Goal: Transaction & Acquisition: Purchase product/service

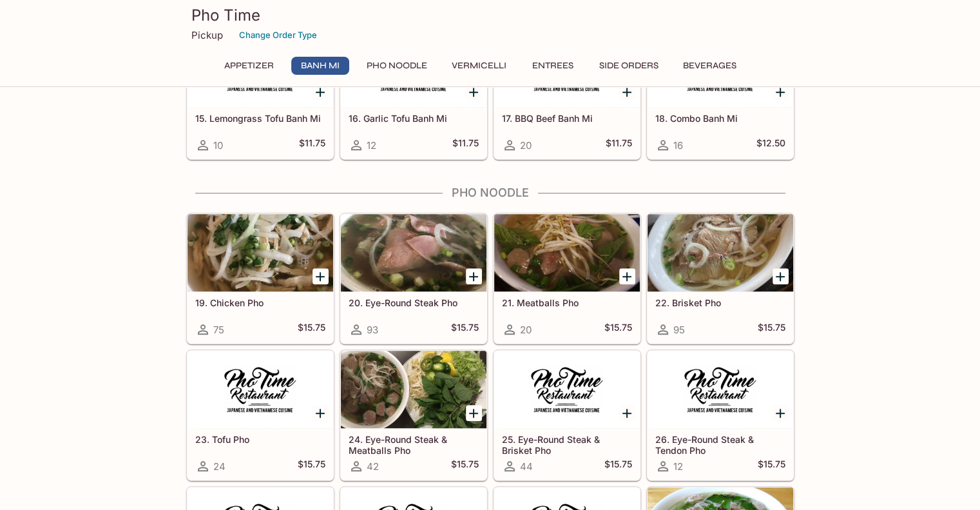
scroll to position [902, 0]
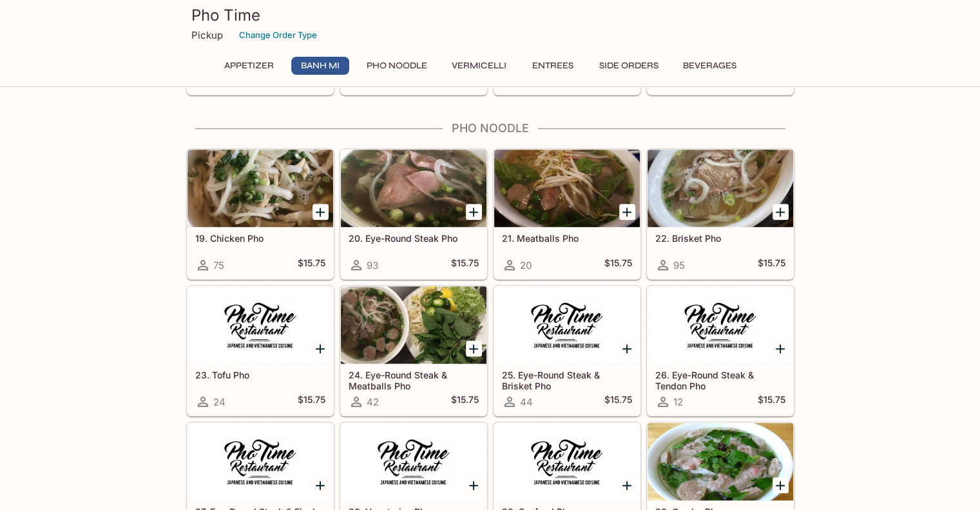
click at [780, 207] on icon "Add 22. Brisket Pho" at bounding box center [780, 211] width 9 height 9
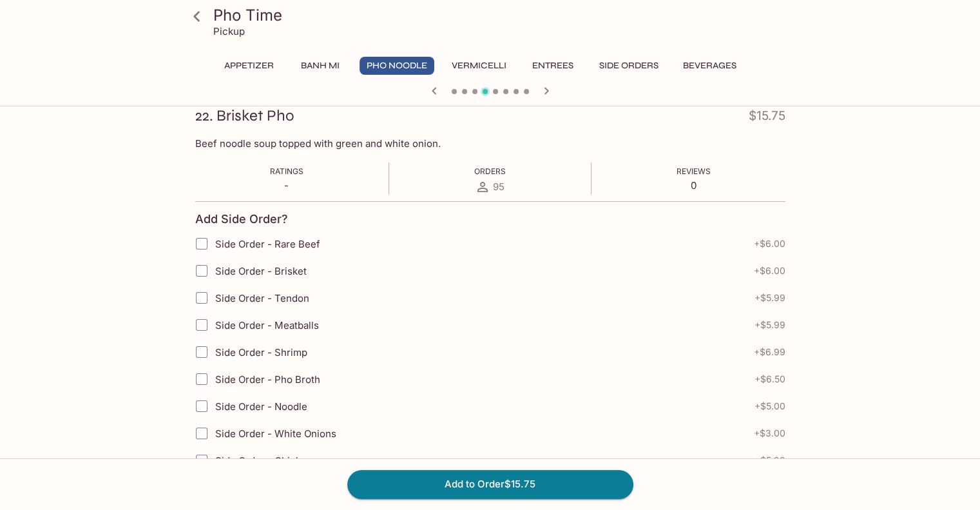
scroll to position [193, 0]
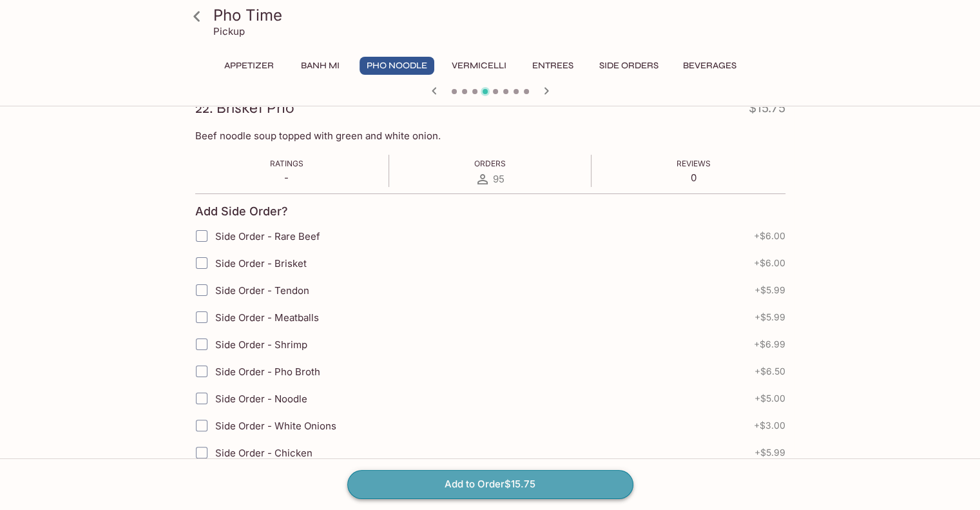
click at [432, 476] on button "Add to Order $15.75" at bounding box center [490, 484] width 286 height 28
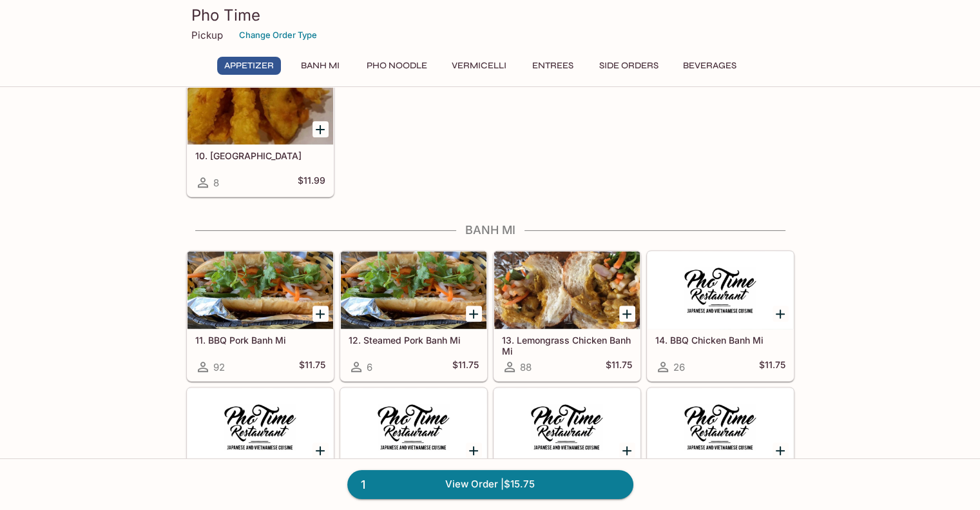
scroll to position [515, 0]
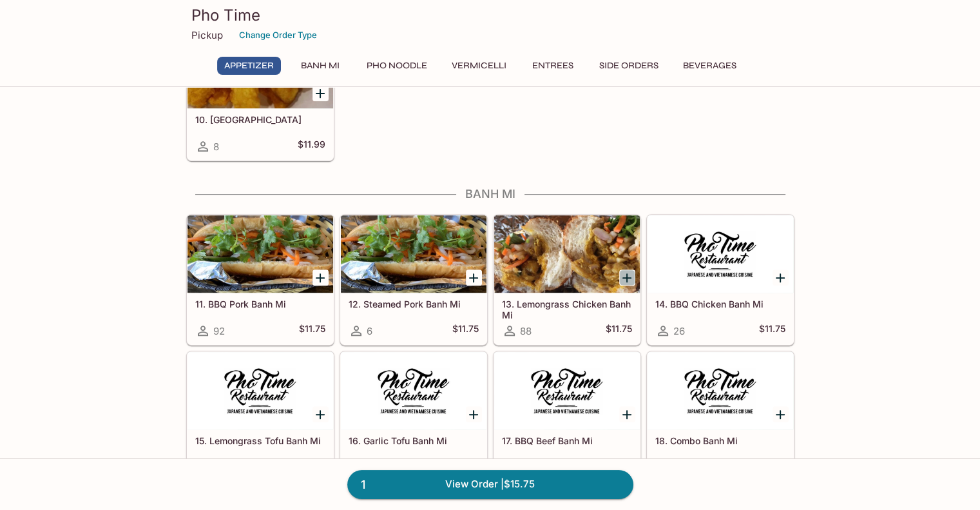
click at [622, 277] on icon "Add 13. Lemongrass Chicken Banh Mi" at bounding box center [626, 277] width 15 height 15
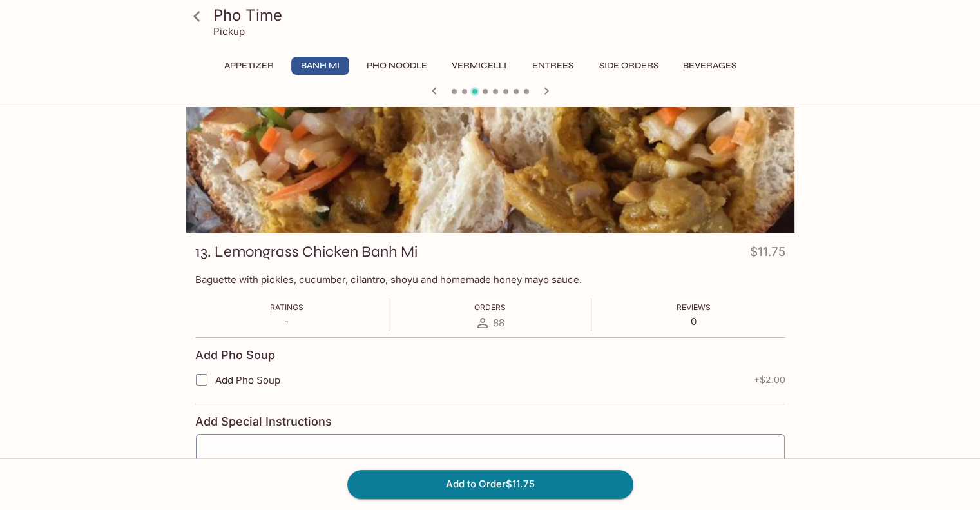
scroll to position [164, 0]
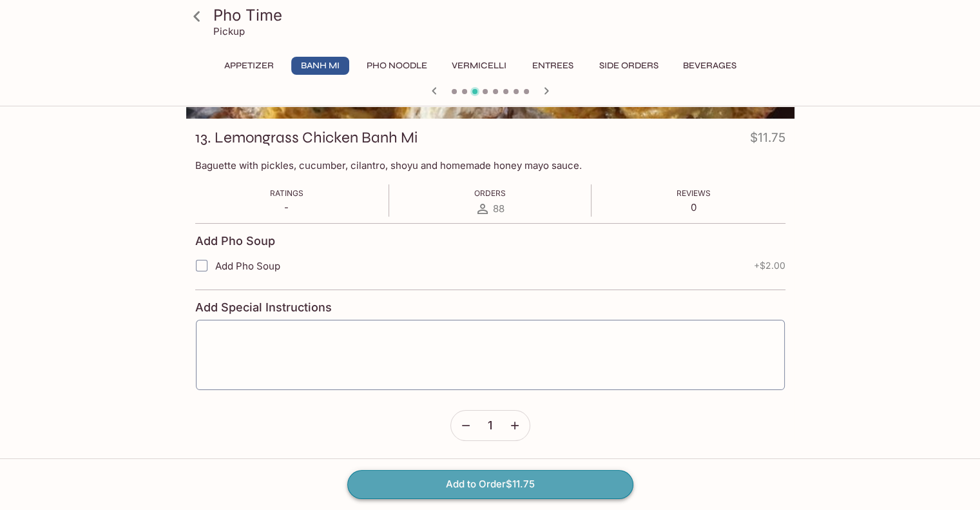
click at [501, 488] on button "Add to Order $11.75" at bounding box center [490, 484] width 286 height 28
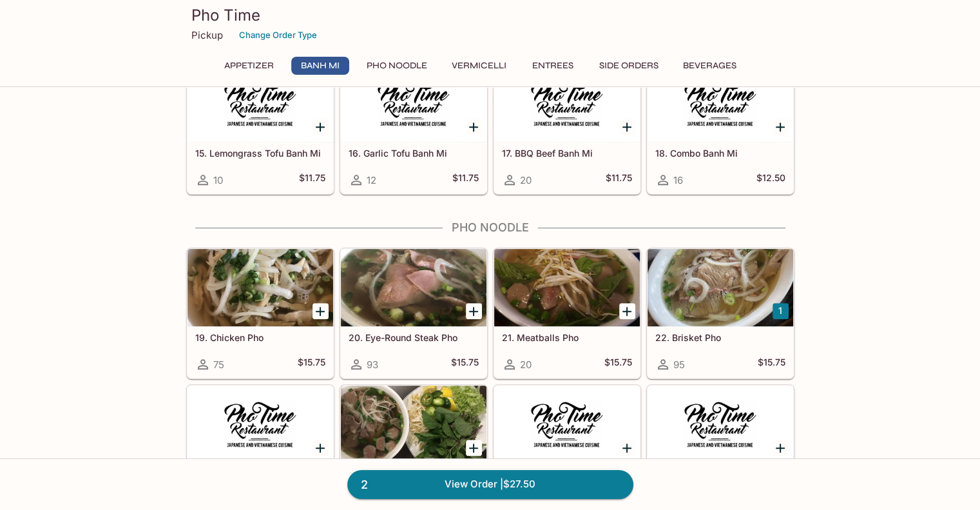
scroll to position [838, 0]
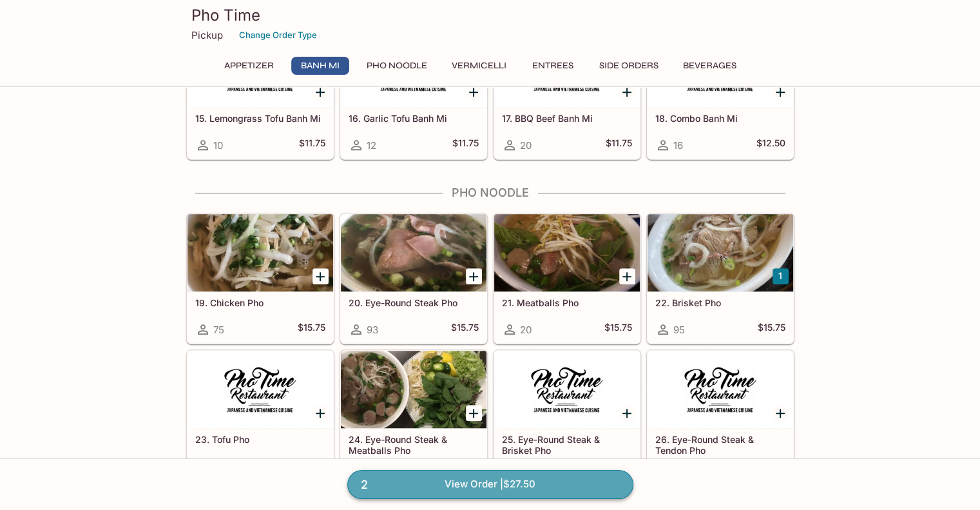
click at [541, 474] on link "2 View Order | $27.50" at bounding box center [490, 484] width 286 height 28
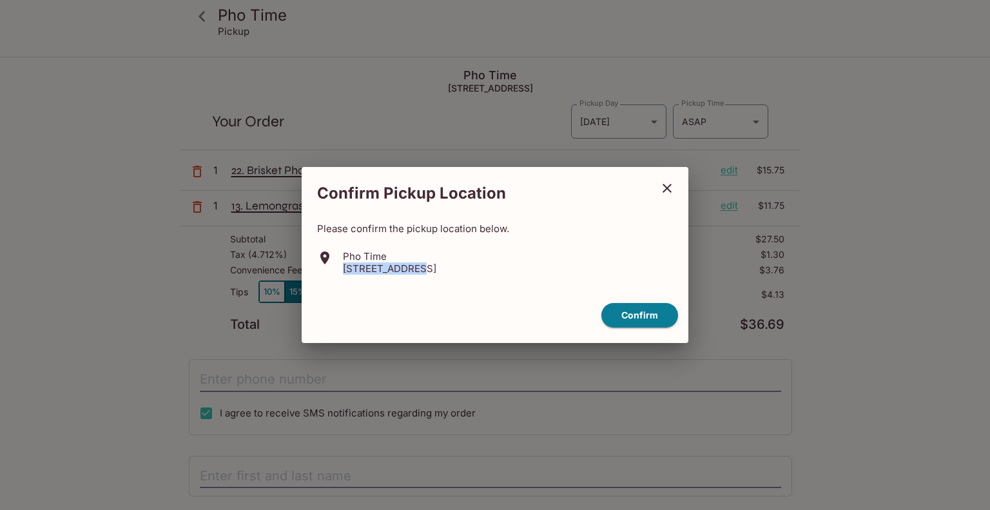
drag, startPoint x: 415, startPoint y: 268, endPoint x: 344, endPoint y: 265, distance: 70.9
click at [344, 265] on p "99-080 Kauhale St, Aiea, HI 96701" at bounding box center [389, 268] width 93 height 12
copy p "99-080 Kauhale"
click at [669, 190] on icon "close" at bounding box center [666, 188] width 9 height 9
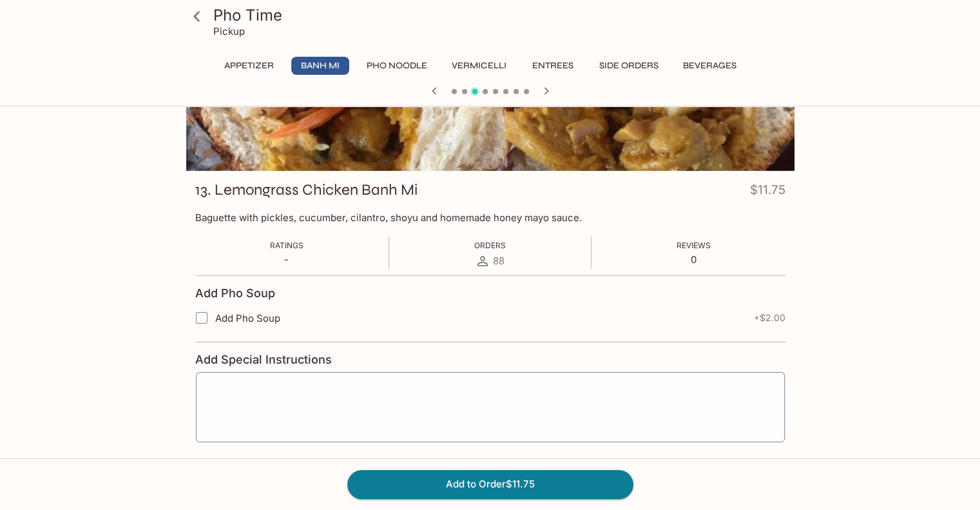
scroll to position [488, 0]
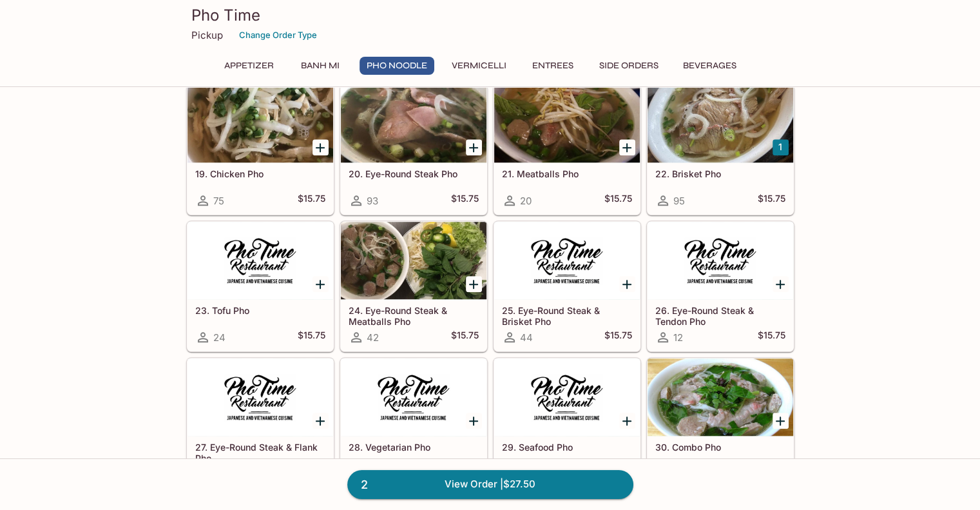
scroll to position [1031, 0]
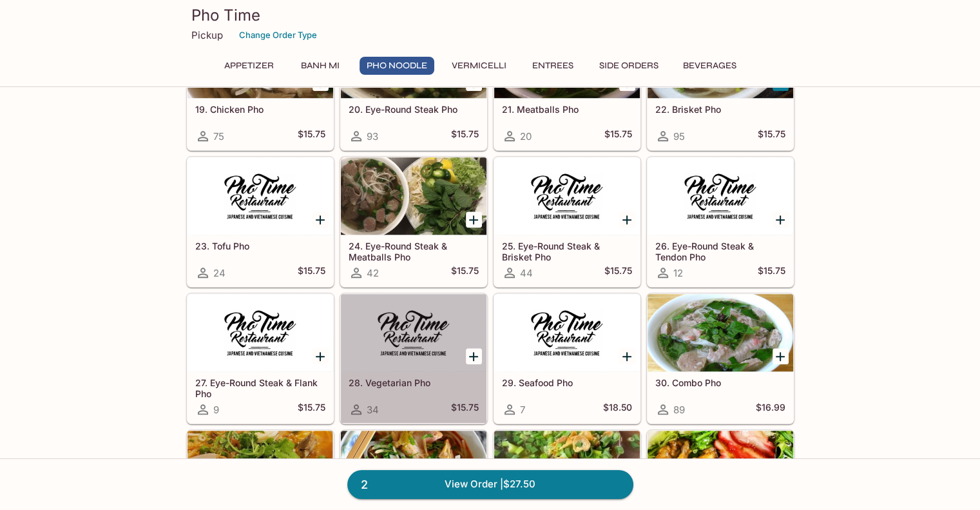
click at [421, 314] on div at bounding box center [414, 332] width 146 height 77
